Goal: Answer question/provide support

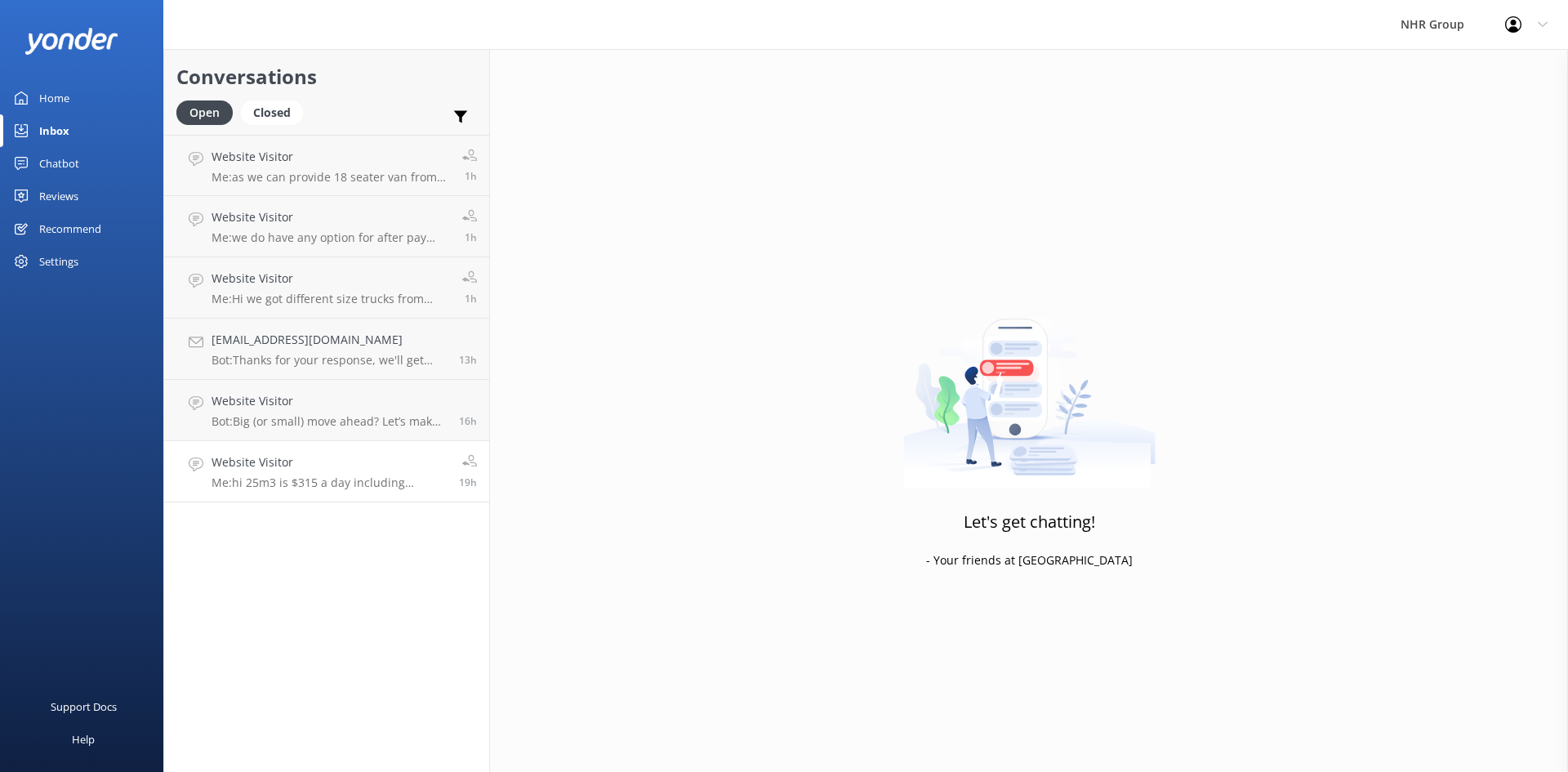
click at [345, 474] on div "Website Visitor Me: hi 25m3 is $315 a day including unlimited kms. insurance an…" at bounding box center [329, 471] width 236 height 35
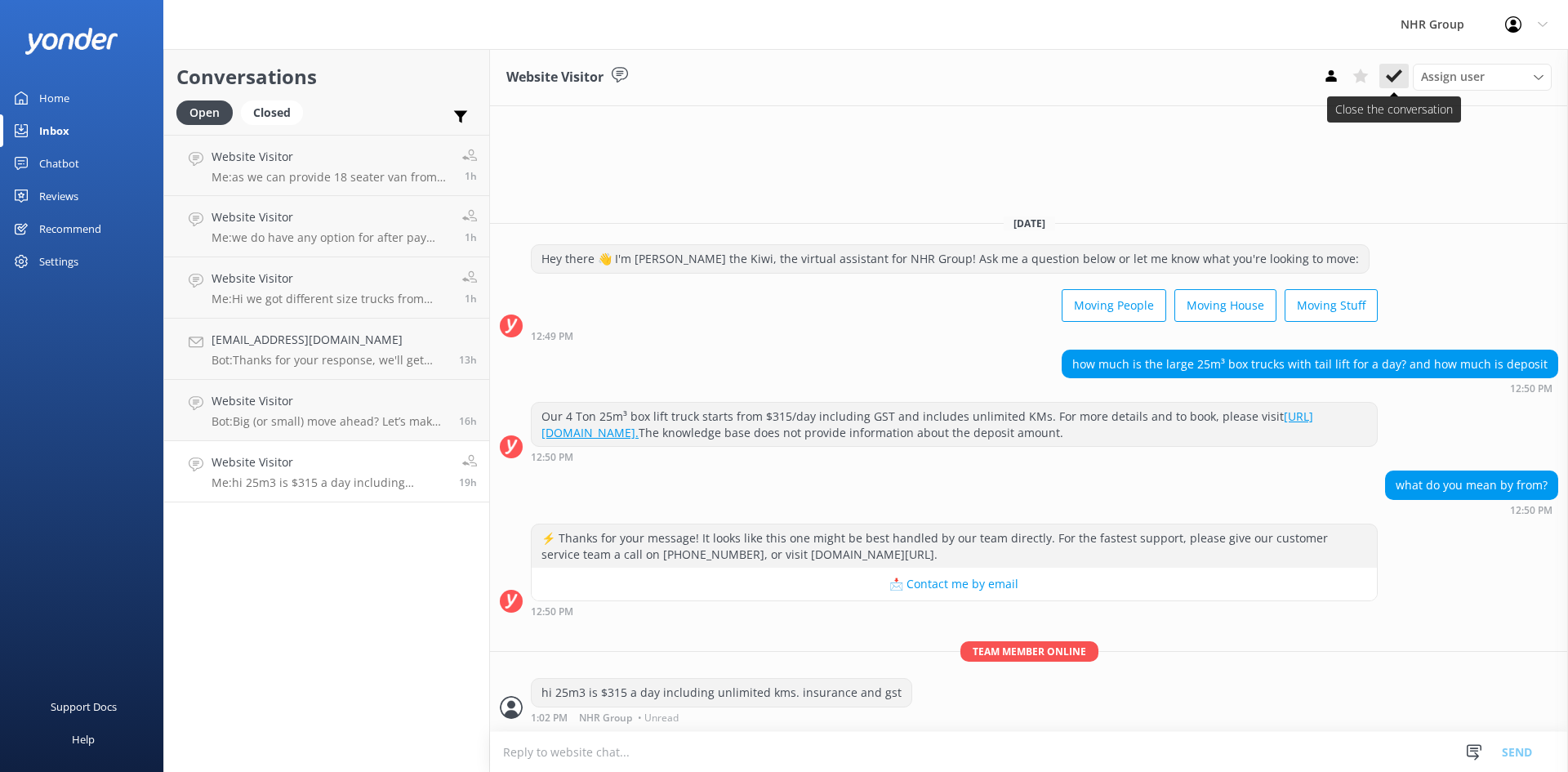
click at [1403, 69] on button at bounding box center [1394, 76] width 30 height 25
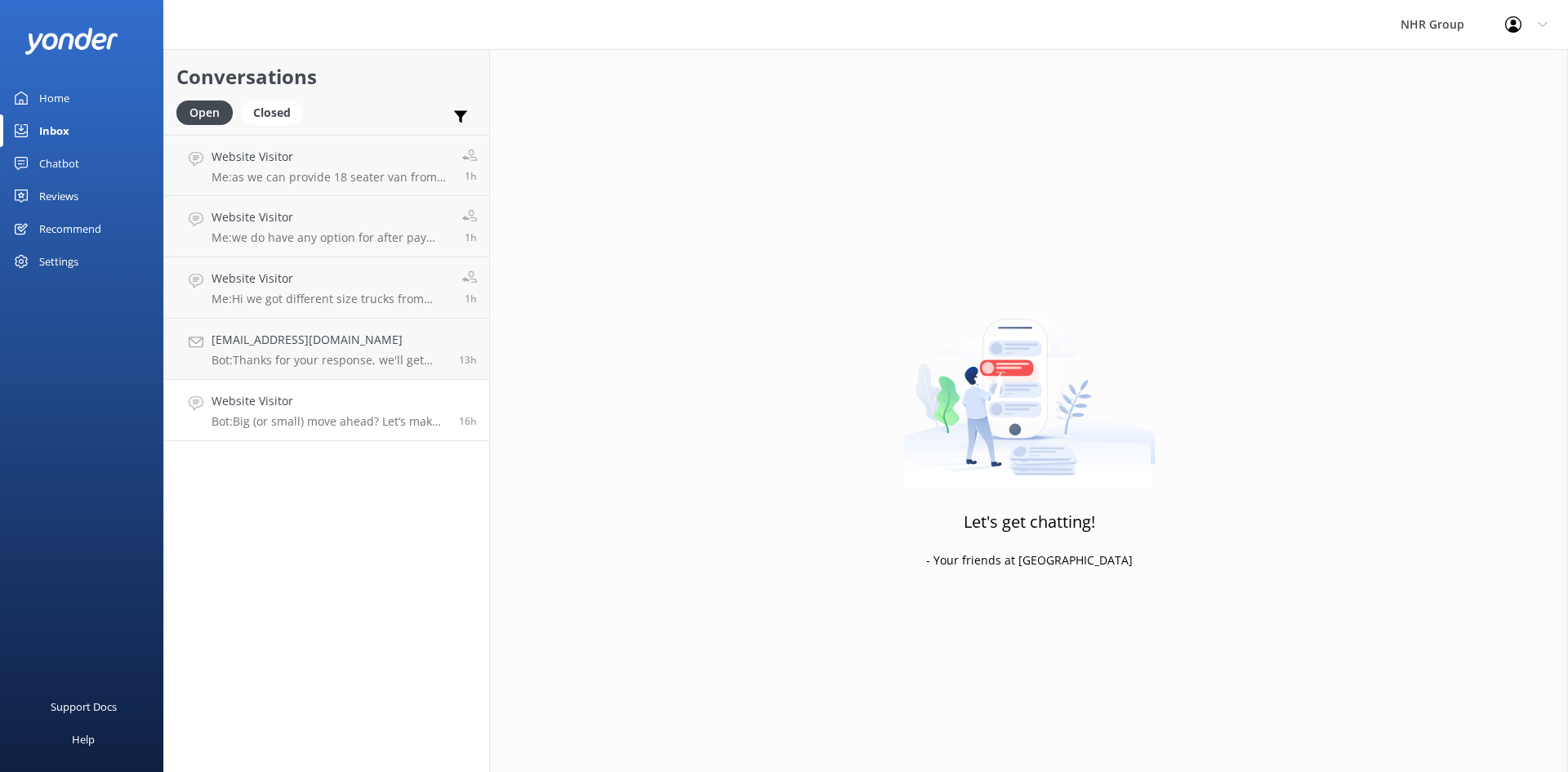
click at [363, 398] on h4 "Website Visitor" at bounding box center [329, 401] width 236 height 18
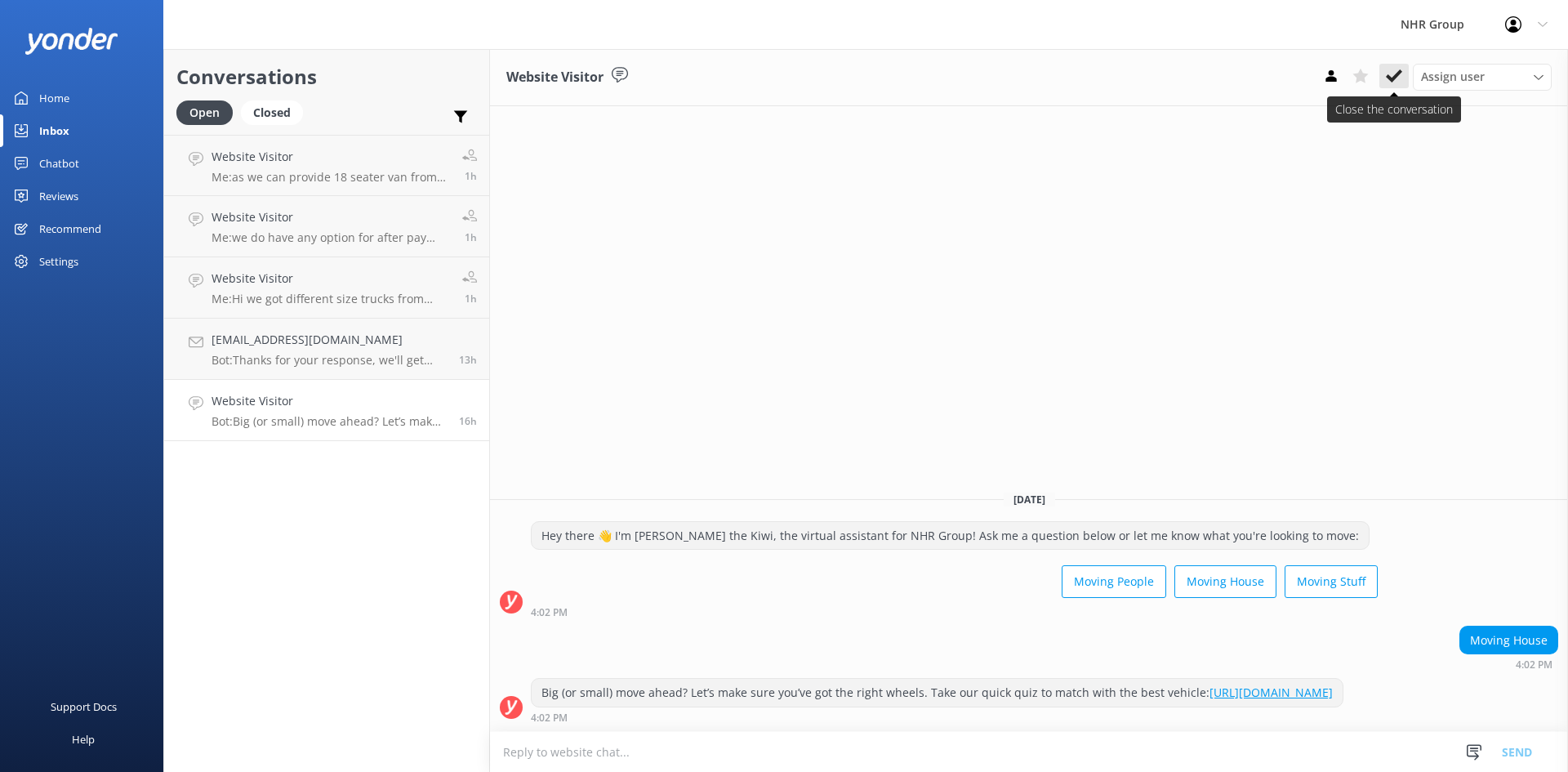
click at [1392, 80] on use at bounding box center [1394, 75] width 17 height 13
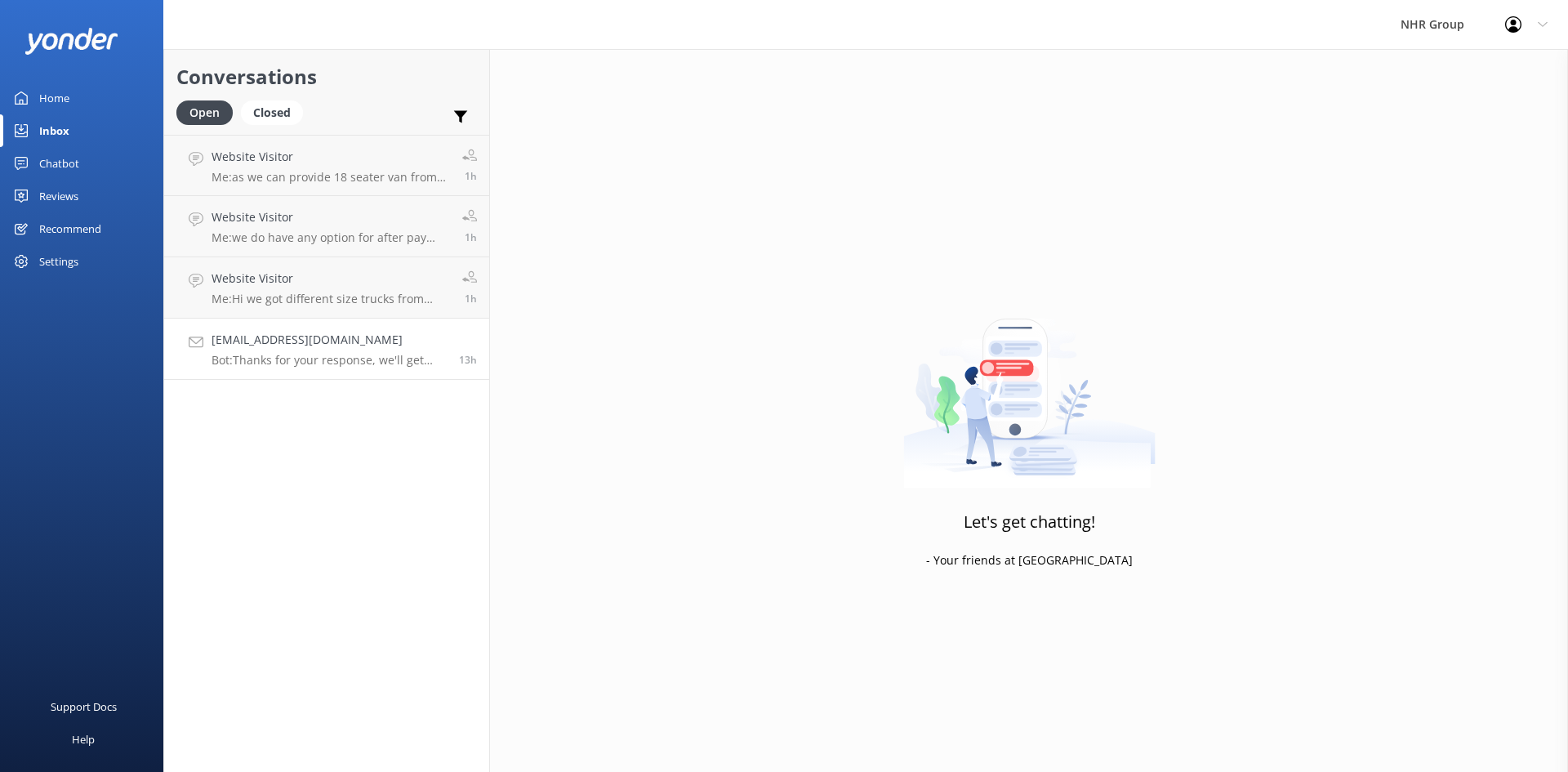
click at [439, 348] on h4 "[EMAIL_ADDRESS][DOMAIN_NAME]" at bounding box center [329, 340] width 236 height 18
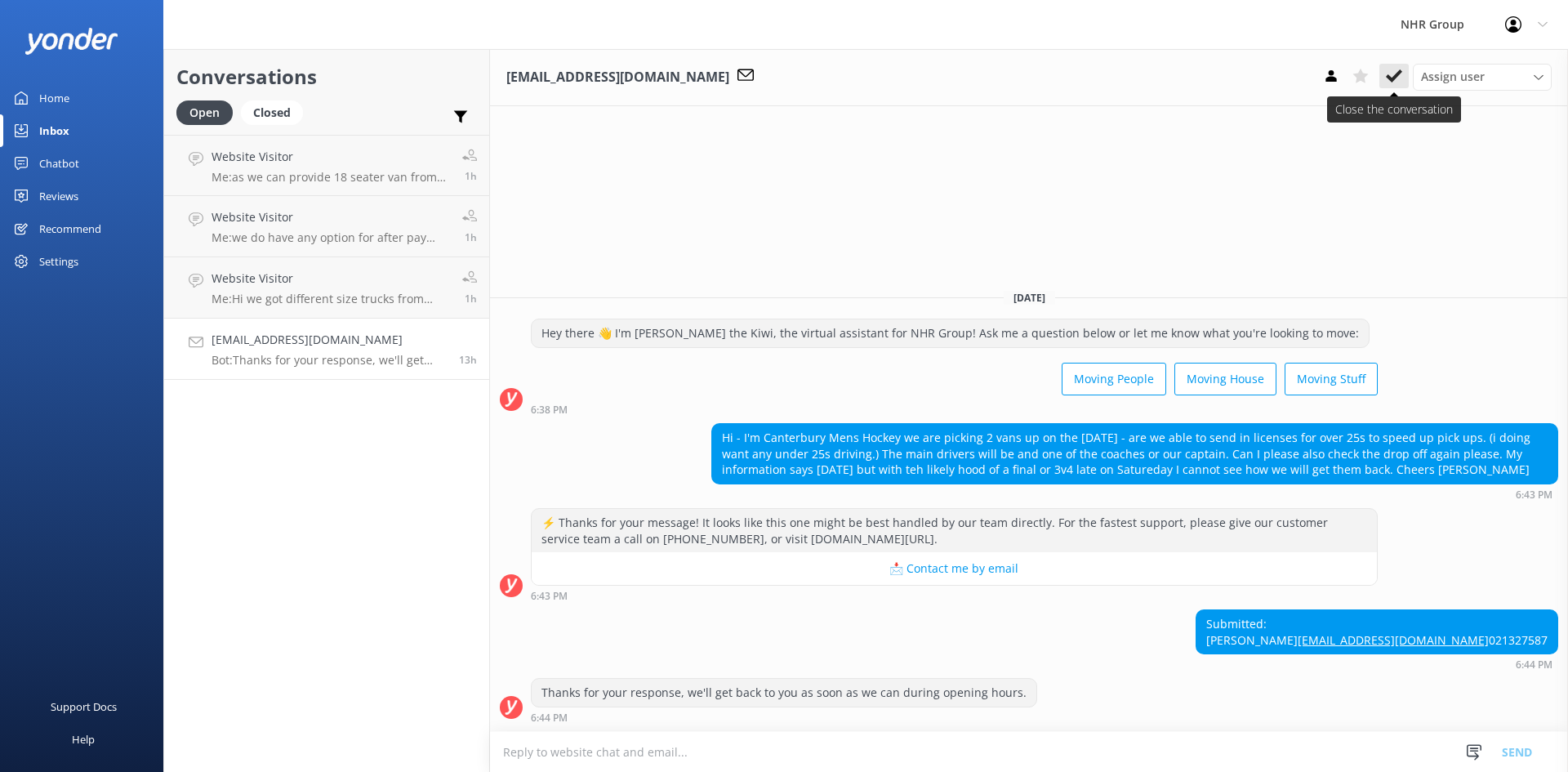
click at [1394, 74] on icon at bounding box center [1394, 76] width 17 height 17
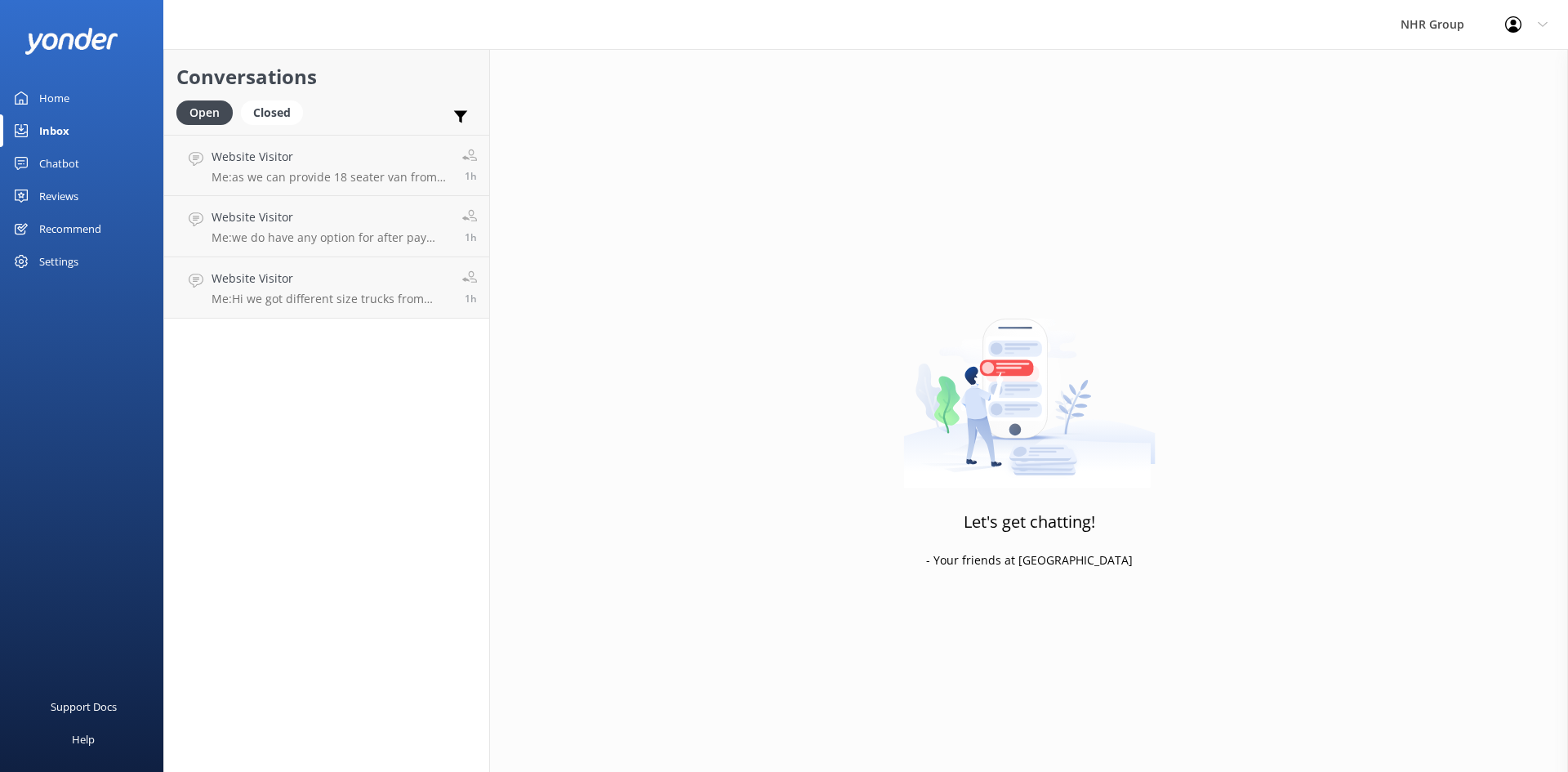
click at [50, 97] on div "Home" at bounding box center [54, 98] width 31 height 33
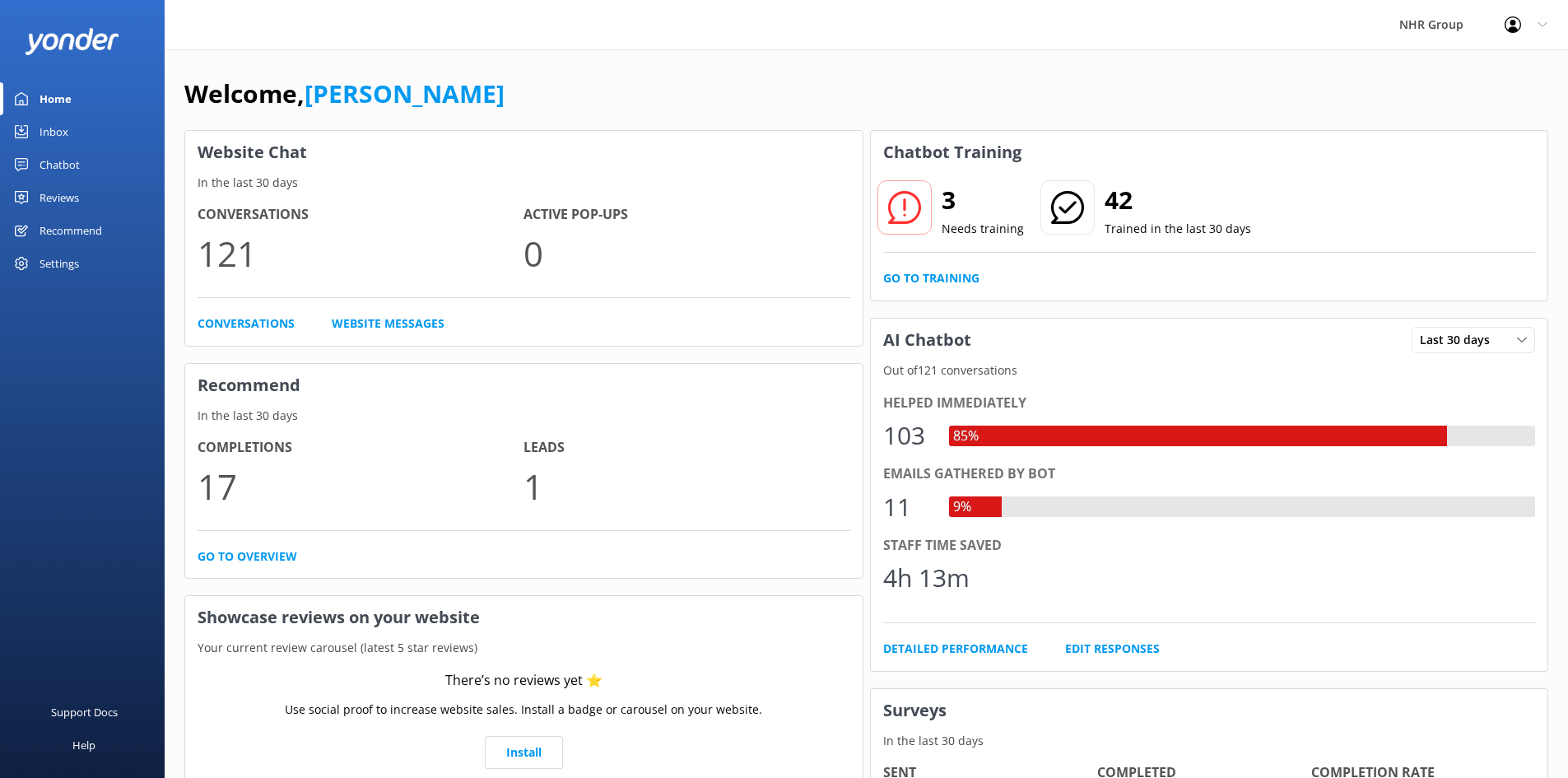
click at [61, 128] on div "Inbox" at bounding box center [54, 131] width 29 height 33
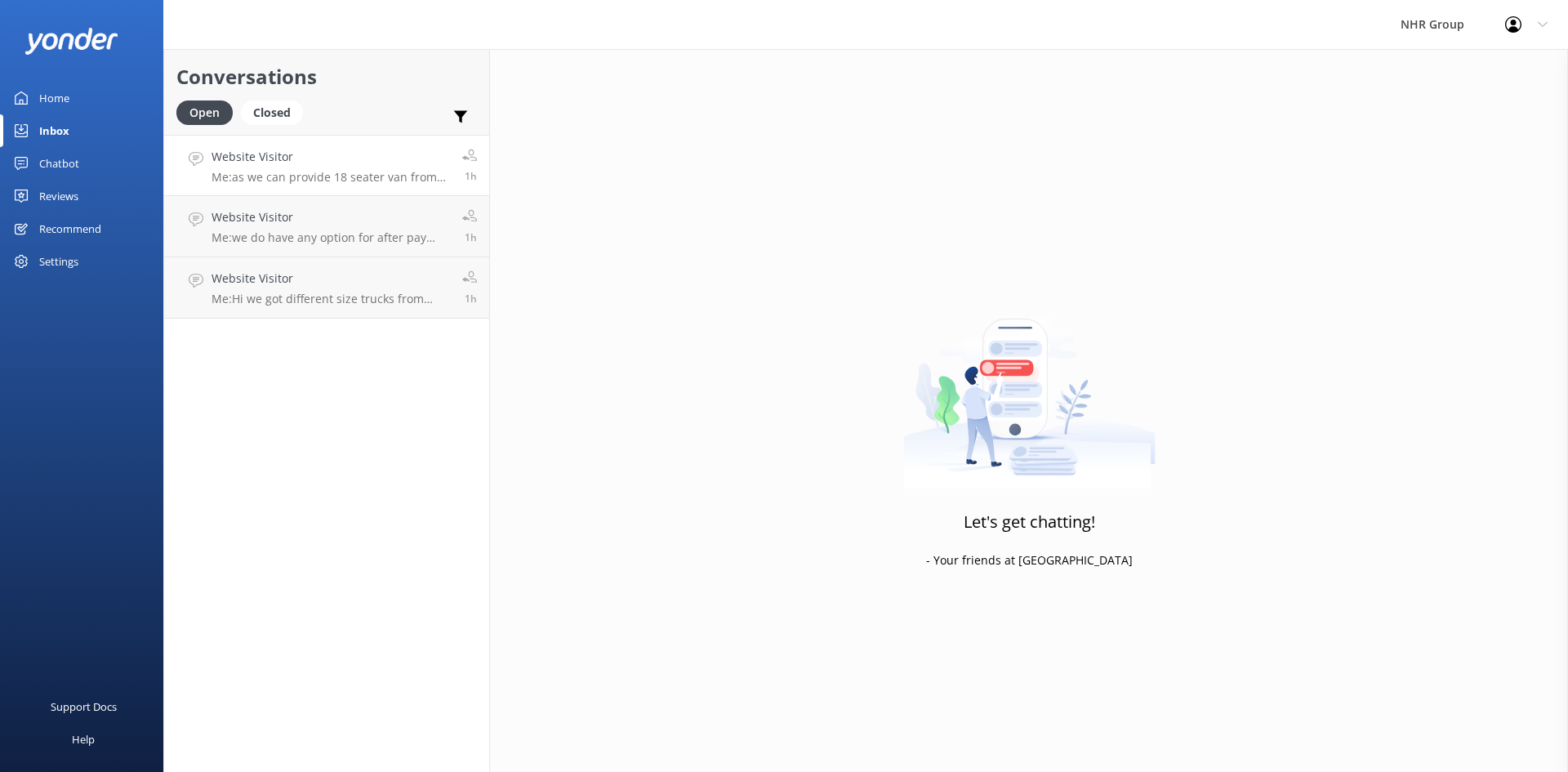
click at [279, 167] on div "Website Visitor Me: as we can provide 18 seater van from Manukau price will be …" at bounding box center [331, 166] width 239 height 35
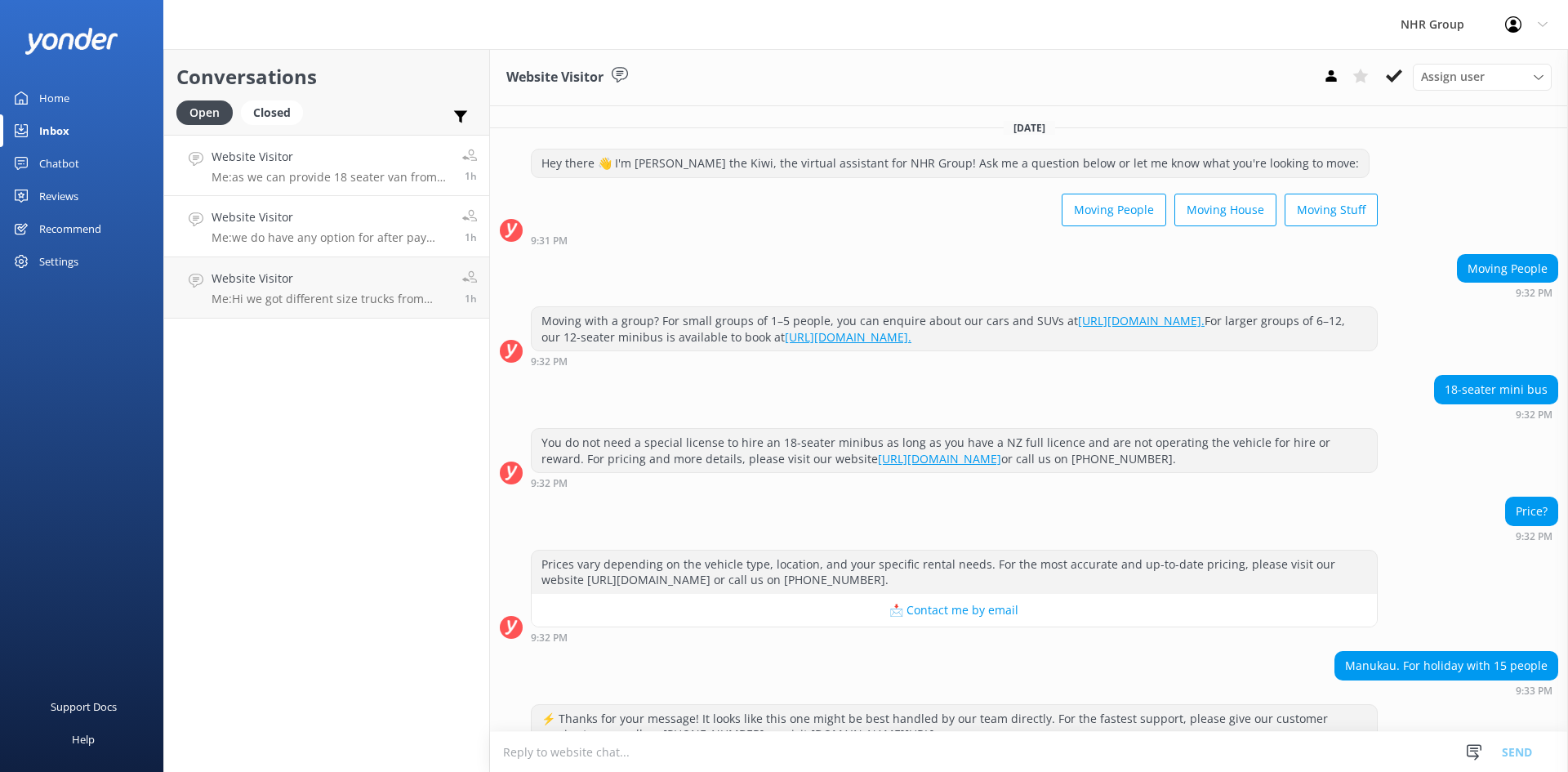
click at [335, 222] on h4 "Website Visitor" at bounding box center [331, 217] width 239 height 18
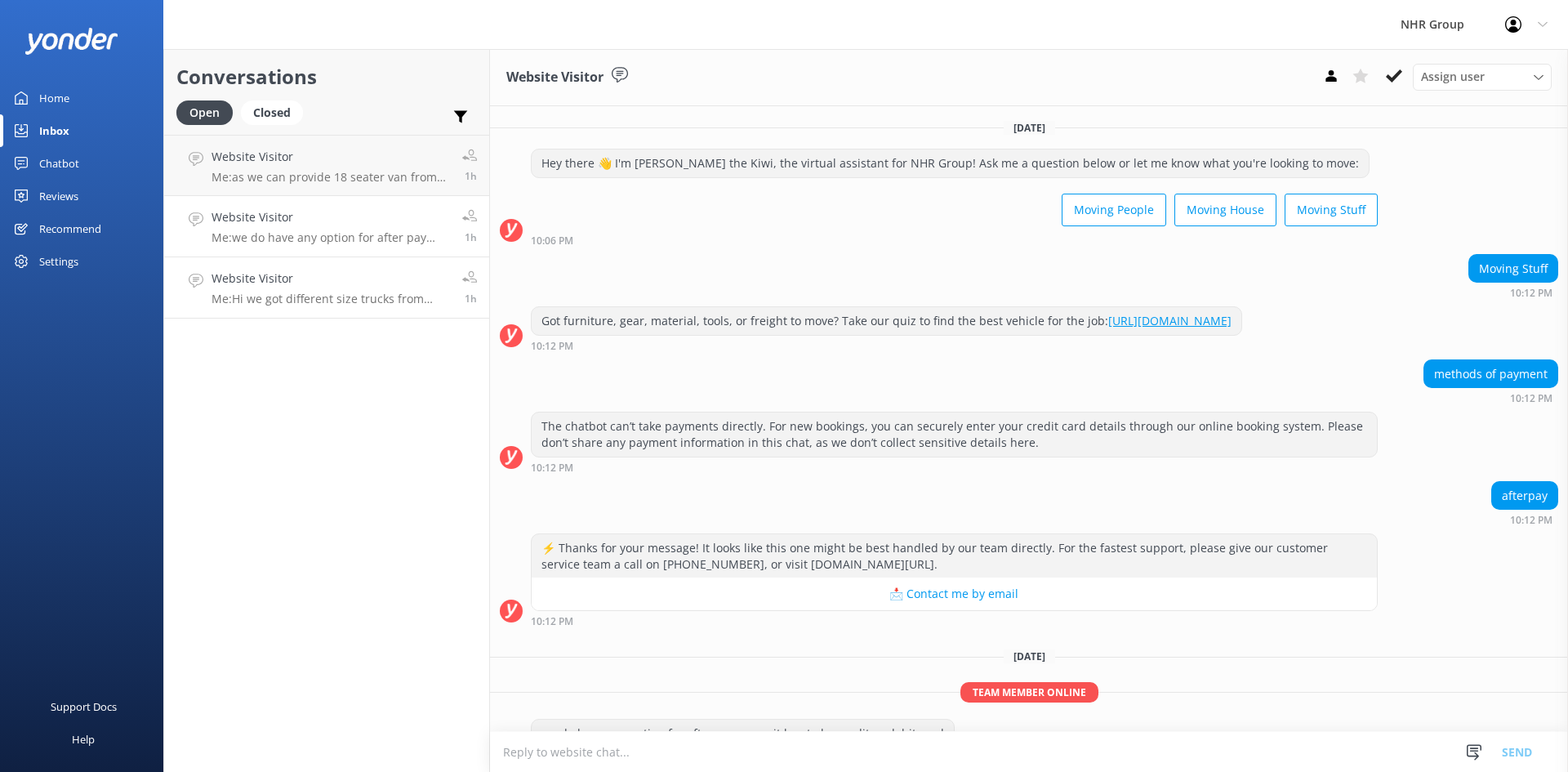
click at [281, 286] on h4 "Website Visitor" at bounding box center [331, 278] width 239 height 18
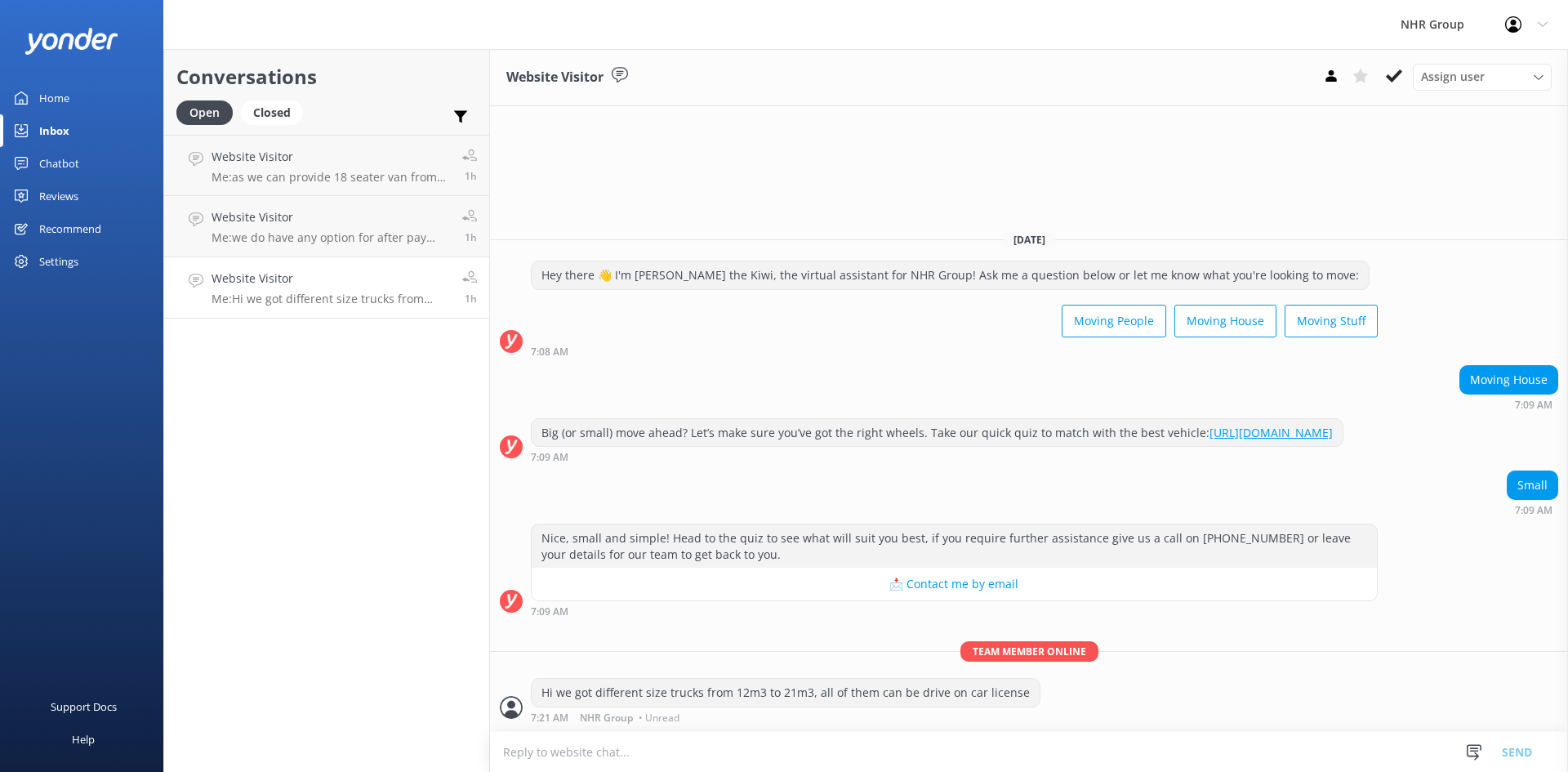
click at [69, 89] on link "Home" at bounding box center [82, 98] width 164 height 33
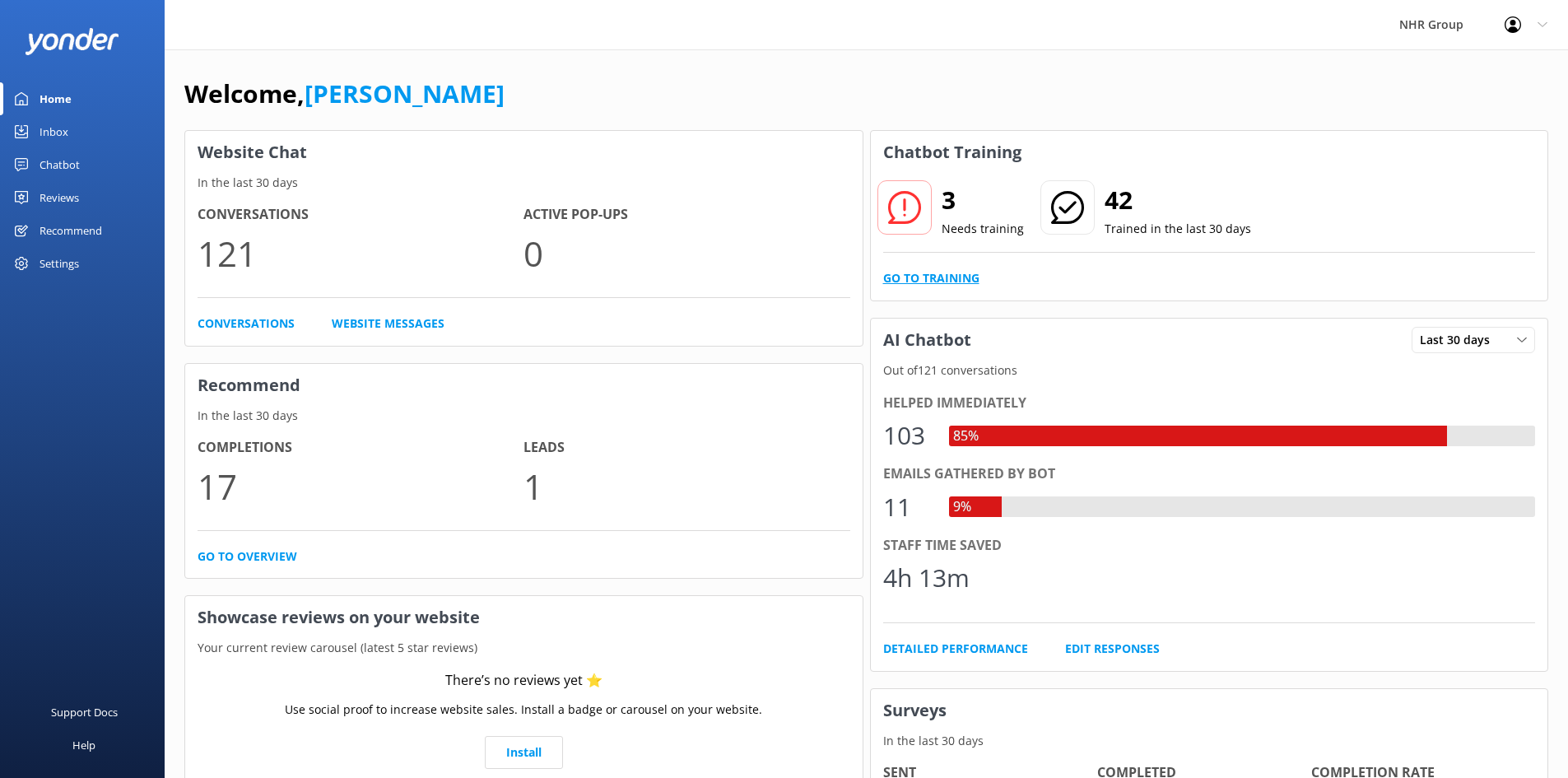
click at [957, 278] on link "Go to Training" at bounding box center [931, 278] width 96 height 18
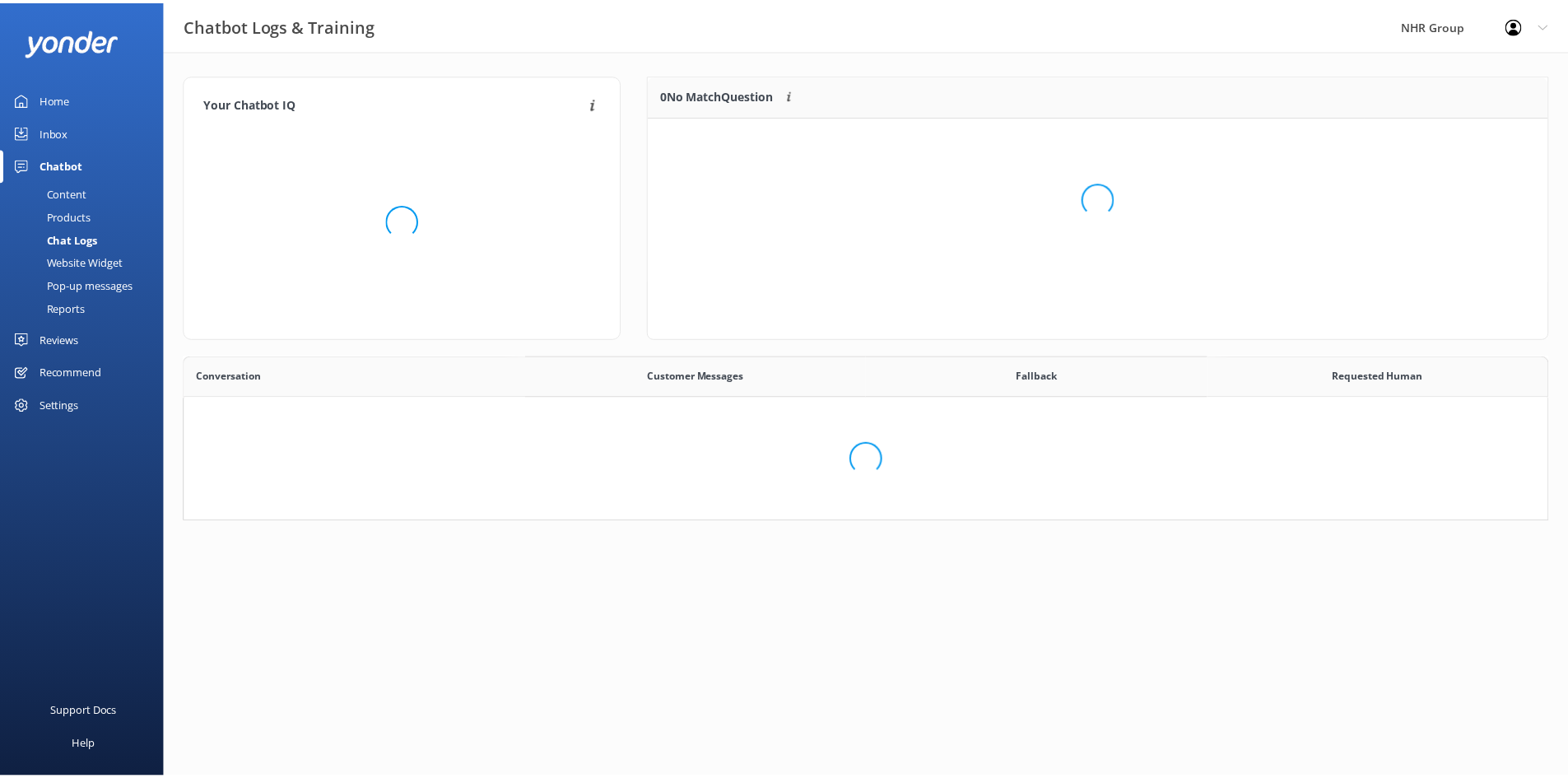
scroll to position [153, 886]
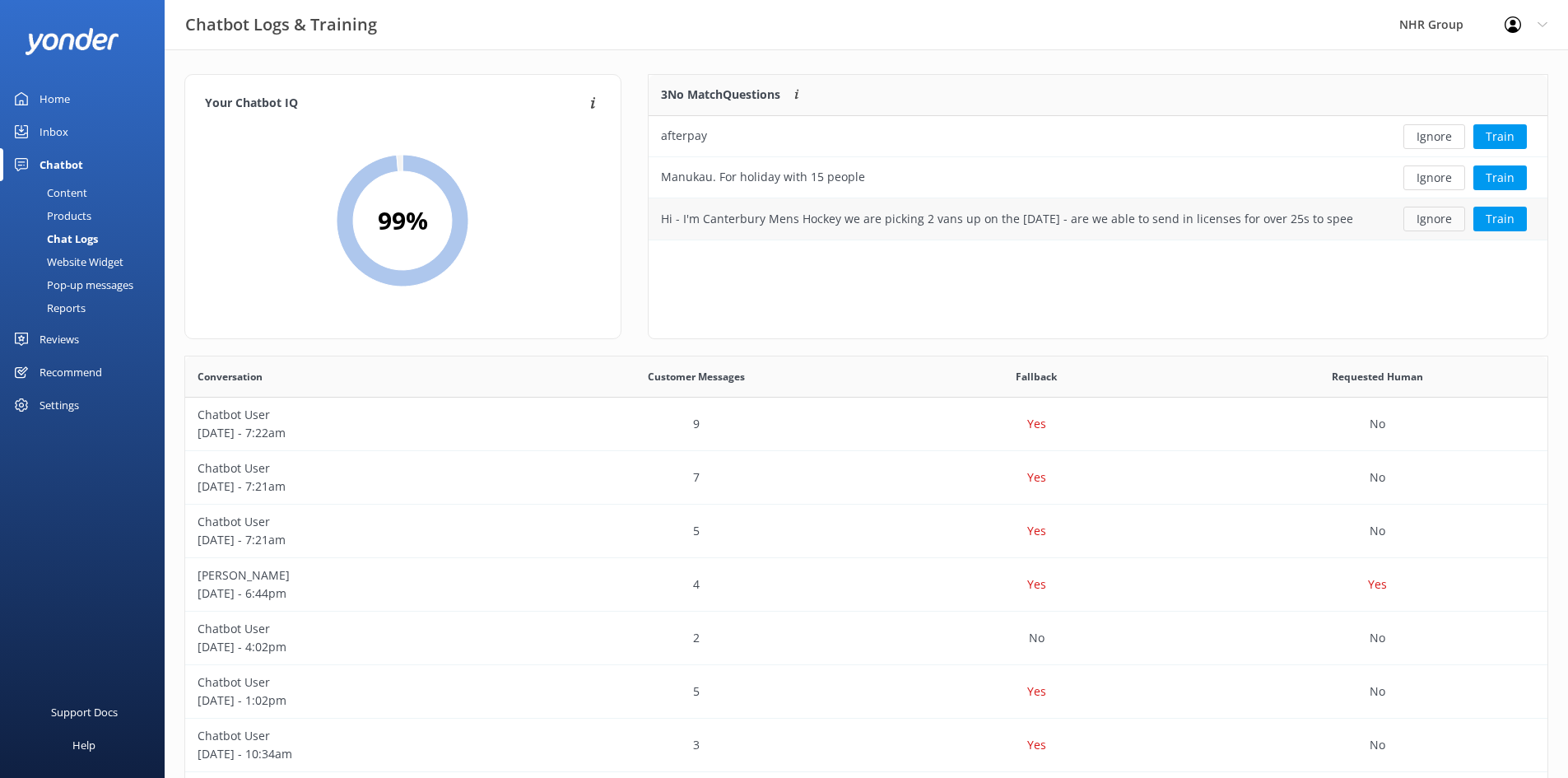
click at [1421, 218] on button "Ignore" at bounding box center [1435, 219] width 62 height 25
click at [1447, 182] on button "Ignore" at bounding box center [1435, 178] width 62 height 25
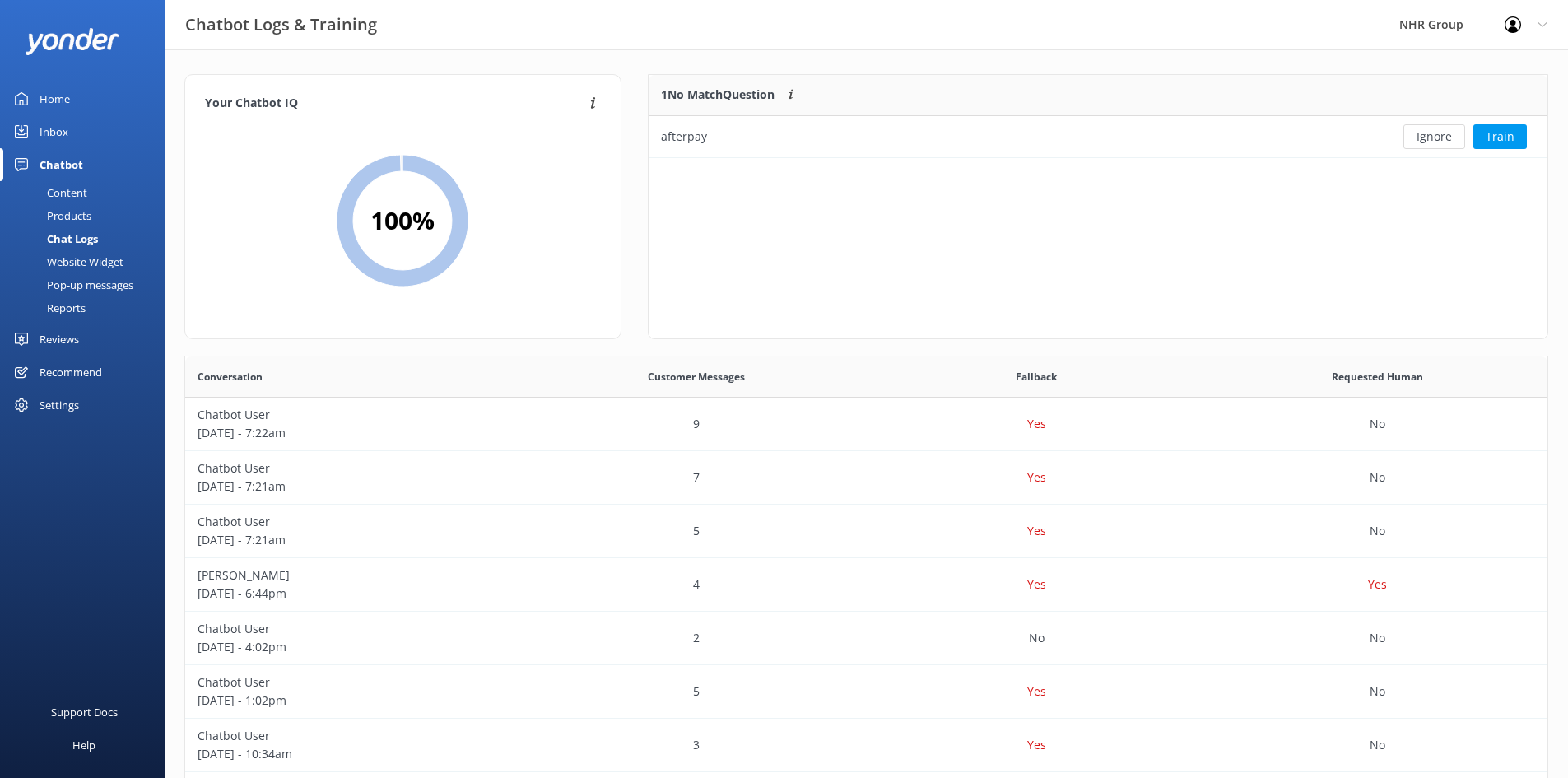
scroll to position [71, 886]
